Goal: Information Seeking & Learning: Learn about a topic

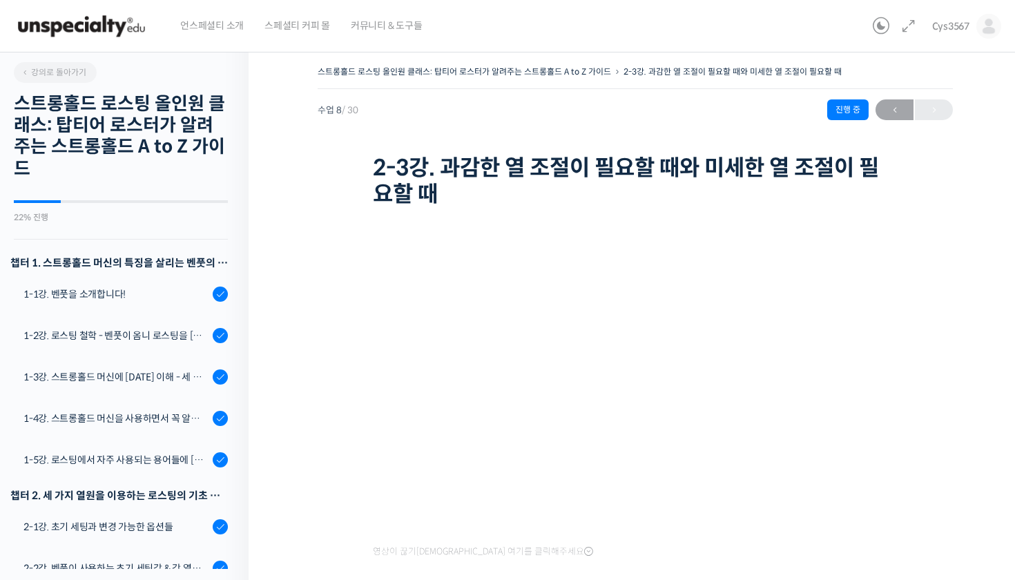
scroll to position [289, 0]
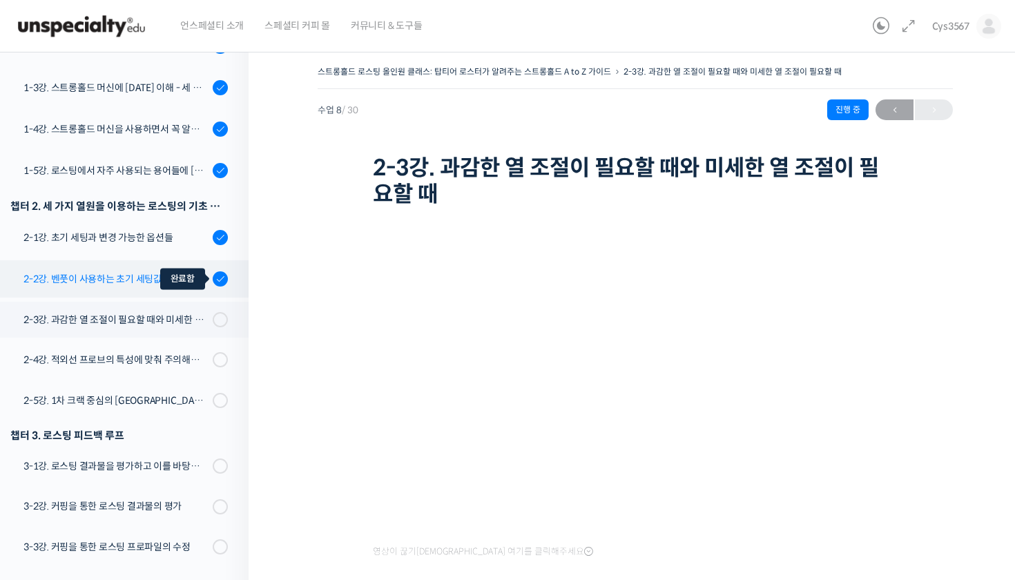
click at [207, 286] on link "2-2강. 벤풋이 사용하는 초기 세팅값 & 각 열원이 하는 역할" at bounding box center [120, 278] width 255 height 37
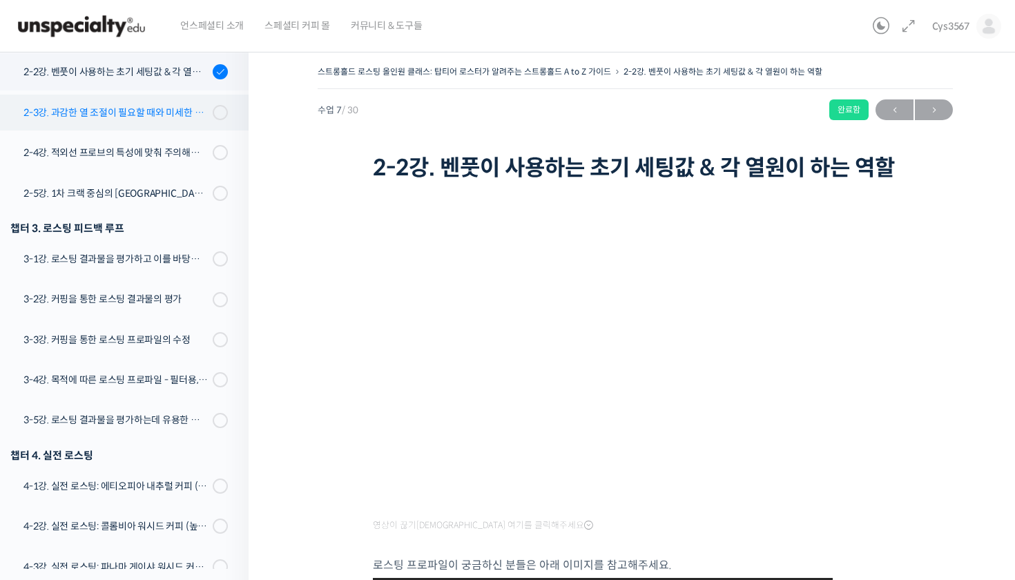
click at [147, 118] on div "2-3강. 과감한 열 조절이 필요할 때와 미세한 열 조절이 필요할 때" at bounding box center [115, 112] width 185 height 15
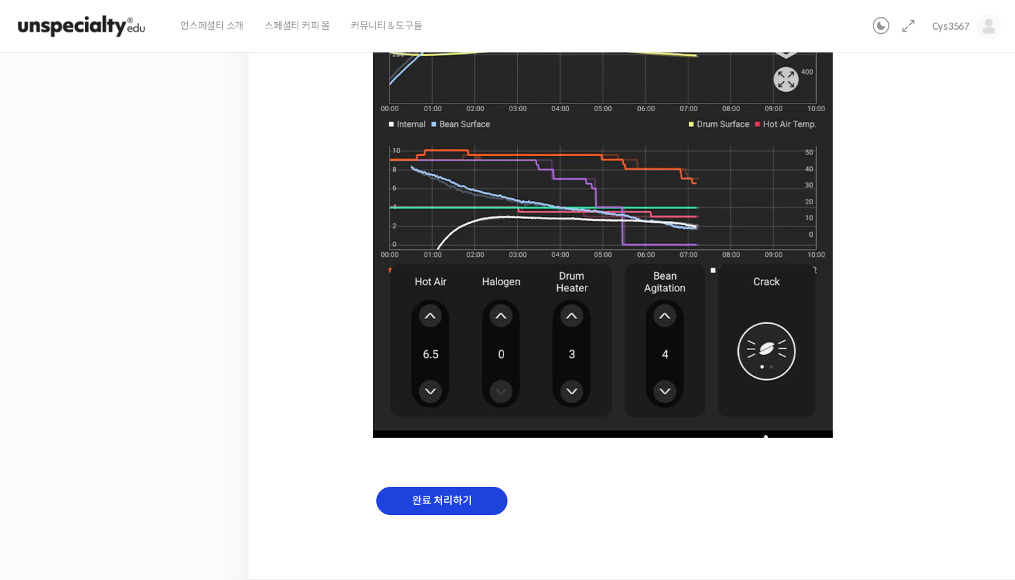
scroll to position [873, 0]
click at [454, 495] on input "완료 처리하기" at bounding box center [441, 501] width 131 height 28
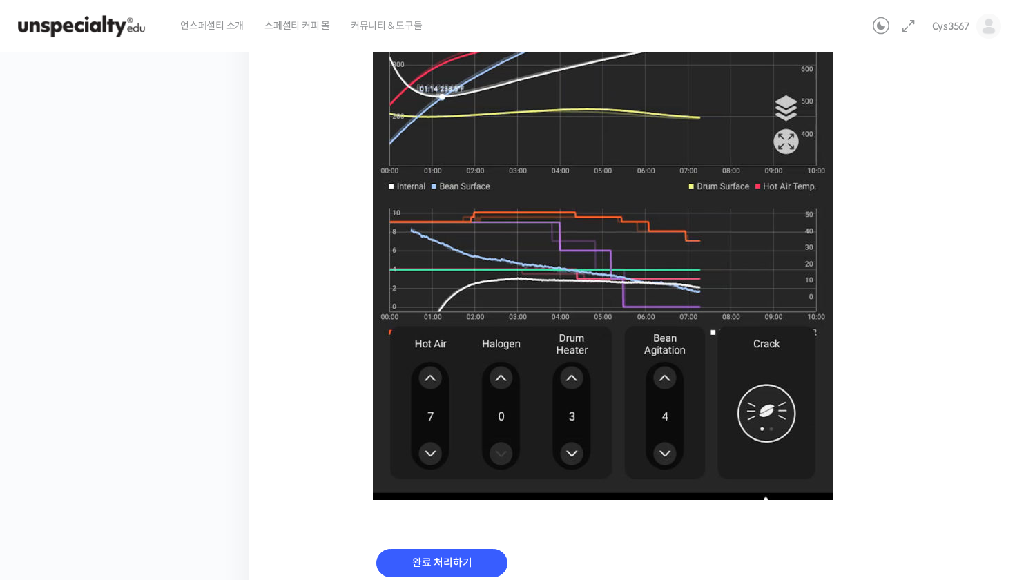
scroll to position [786, 0]
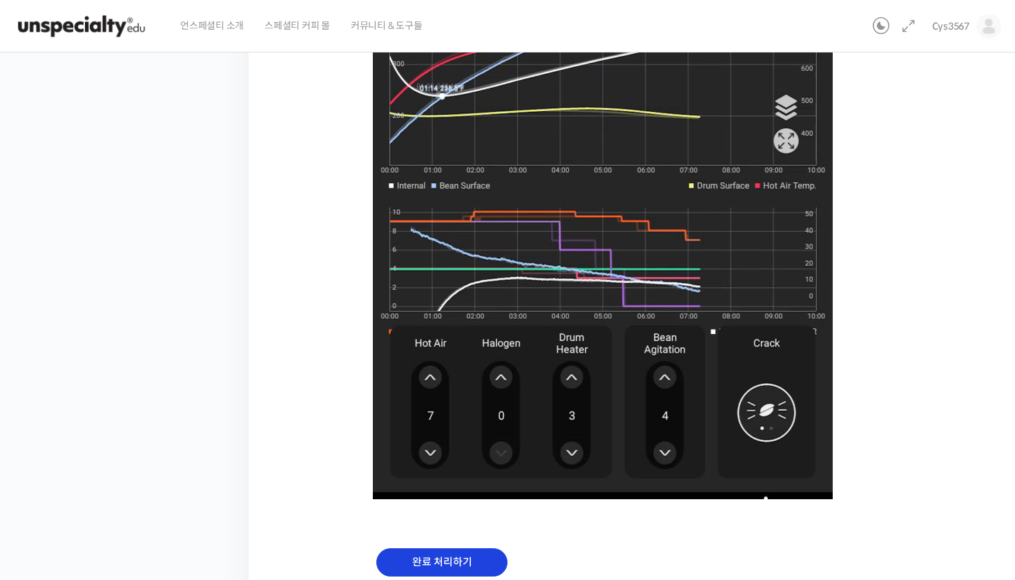
click at [479, 554] on input "완료 처리하기" at bounding box center [441, 562] width 131 height 28
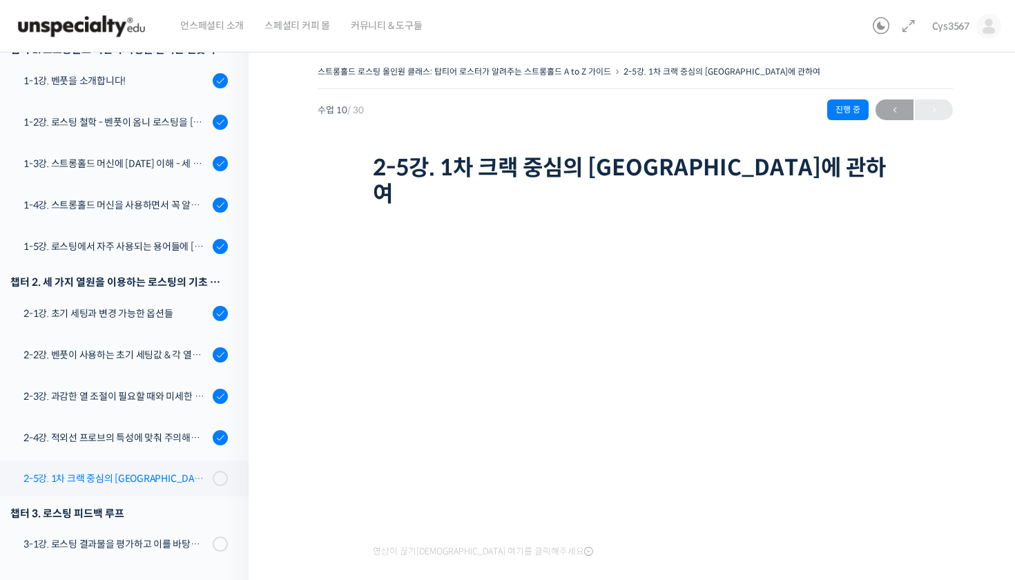
scroll to position [195, 0]
